Goal: Find specific page/section: Find specific page/section

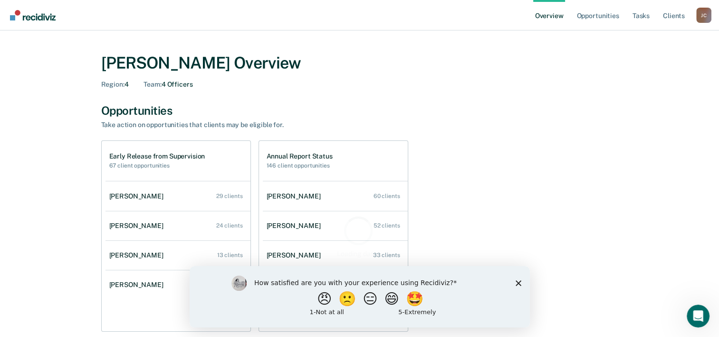
click at [519, 280] on icon "Close survey" at bounding box center [518, 282] width 6 height 6
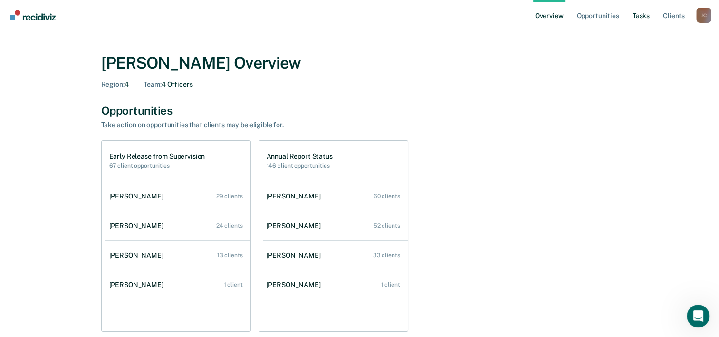
click at [643, 17] on link "Tasks" at bounding box center [641, 15] width 21 height 30
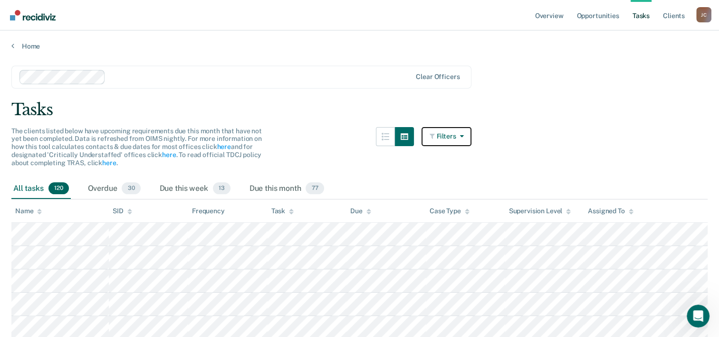
click at [437, 138] on icon "button" at bounding box center [433, 136] width 7 height 7
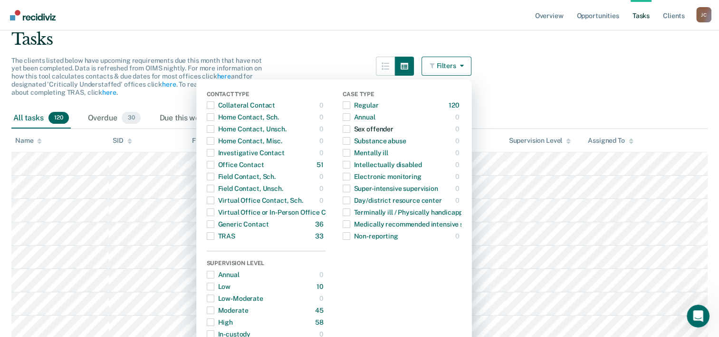
scroll to position [95, 0]
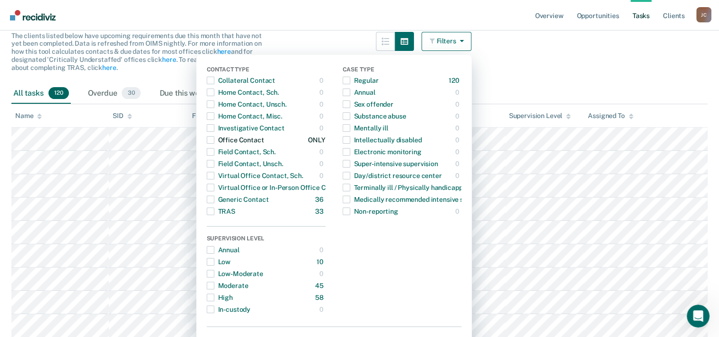
click at [214, 139] on span "button" at bounding box center [211, 140] width 8 height 8
click at [214, 140] on span "button" at bounding box center [211, 140] width 8 height 8
click at [214, 259] on span "button" at bounding box center [211, 262] width 8 height 8
click at [214, 260] on span "button" at bounding box center [211, 262] width 8 height 8
click at [214, 141] on span "button" at bounding box center [211, 140] width 8 height 8
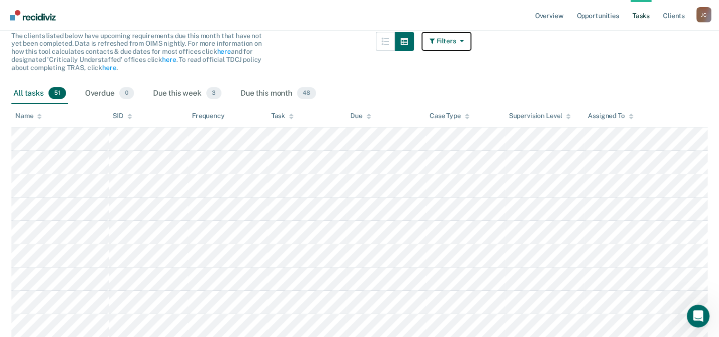
click at [453, 43] on button "Filters" at bounding box center [447, 41] width 50 height 19
